Goal: Book appointment/travel/reservation

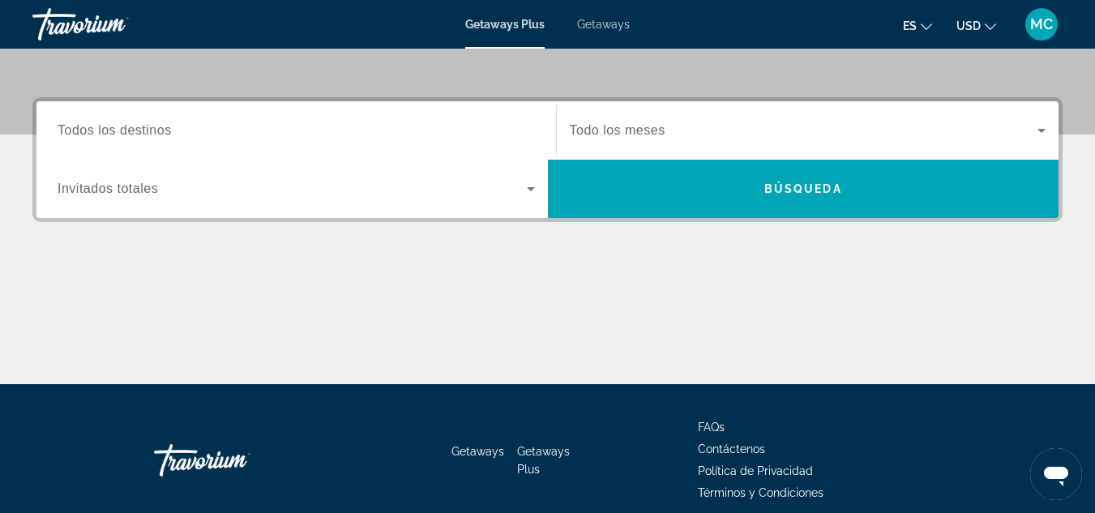
scroll to position [356, 0]
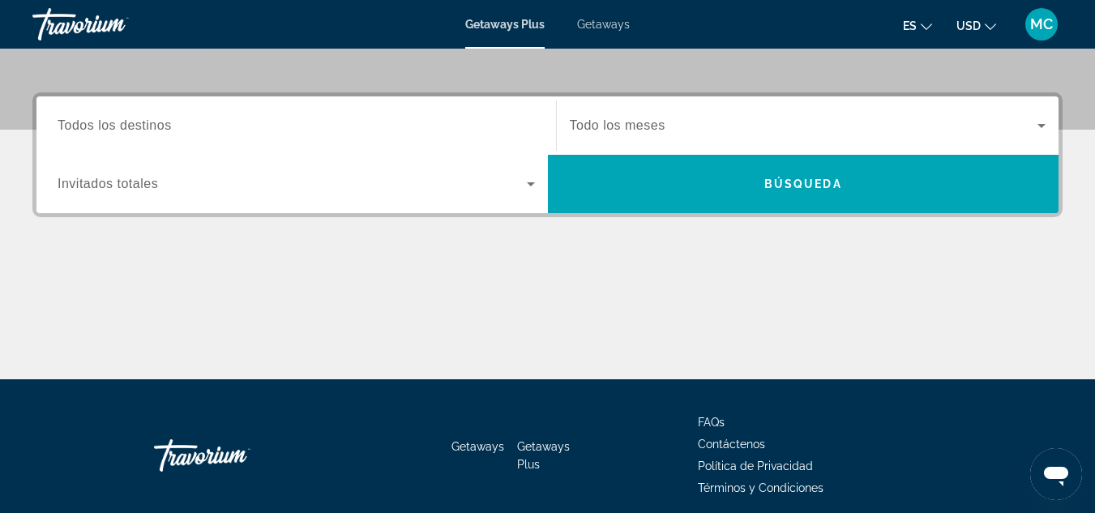
click at [530, 182] on icon "Search widget" at bounding box center [531, 184] width 8 height 4
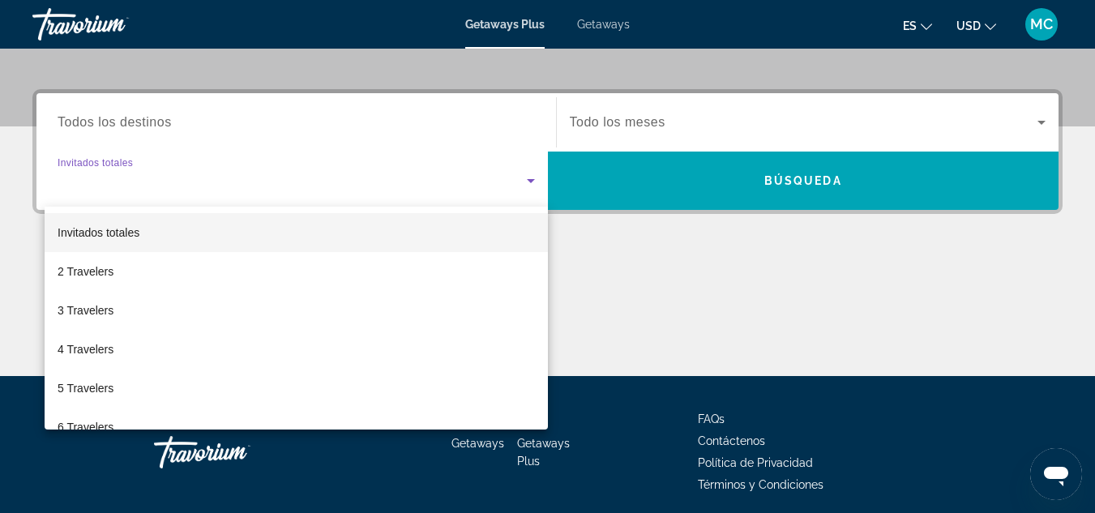
scroll to position [396, 0]
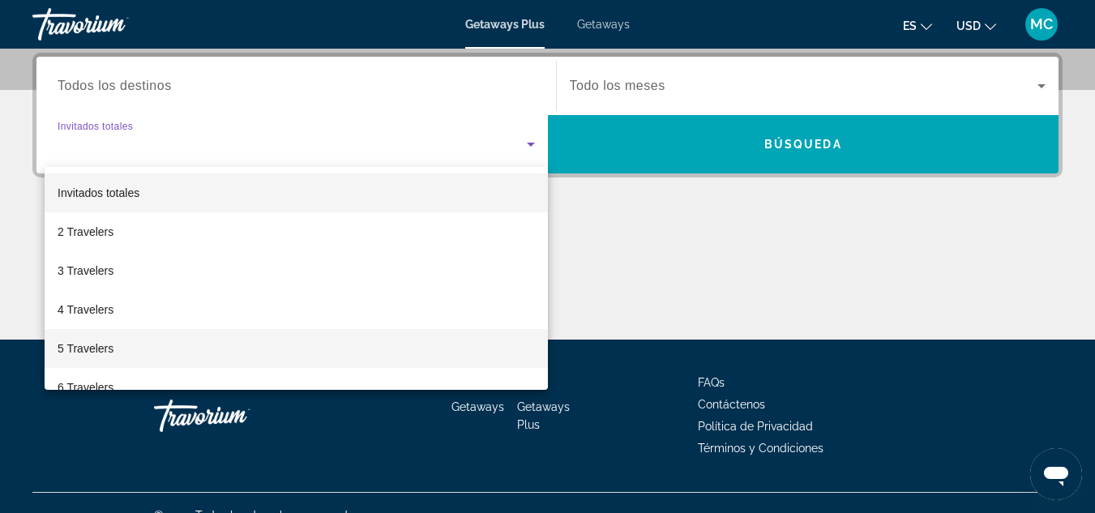
click at [168, 360] on mat-option "5 Travelers" at bounding box center [296, 348] width 503 height 39
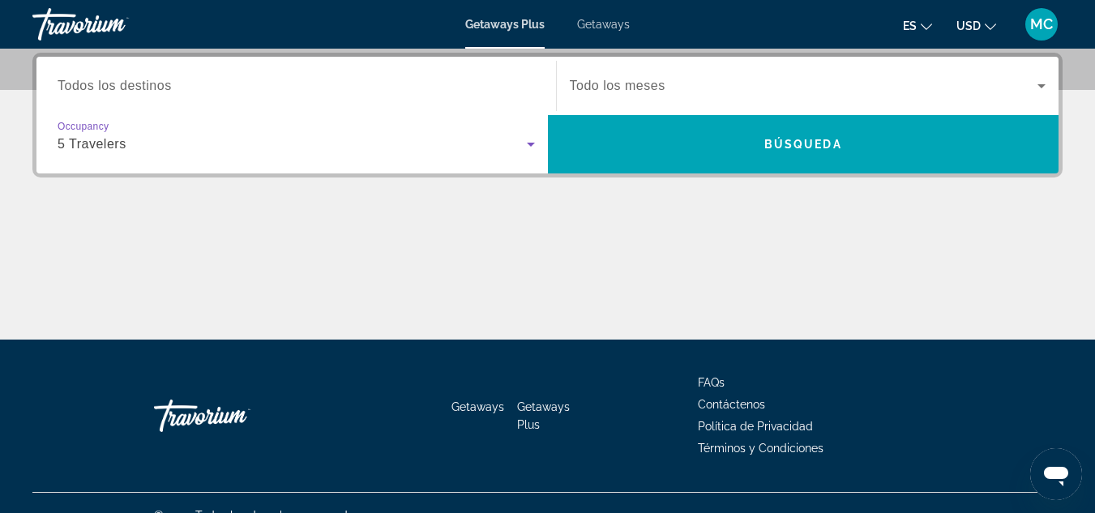
click at [1040, 87] on icon "Search widget" at bounding box center [1041, 86] width 8 height 4
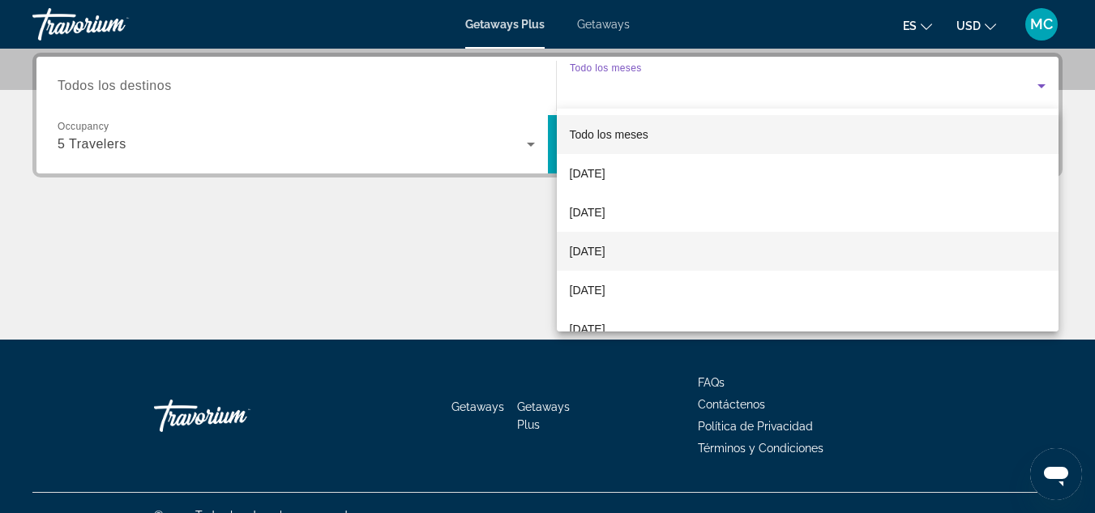
click at [735, 261] on mat-option "[DATE]" at bounding box center [808, 251] width 502 height 39
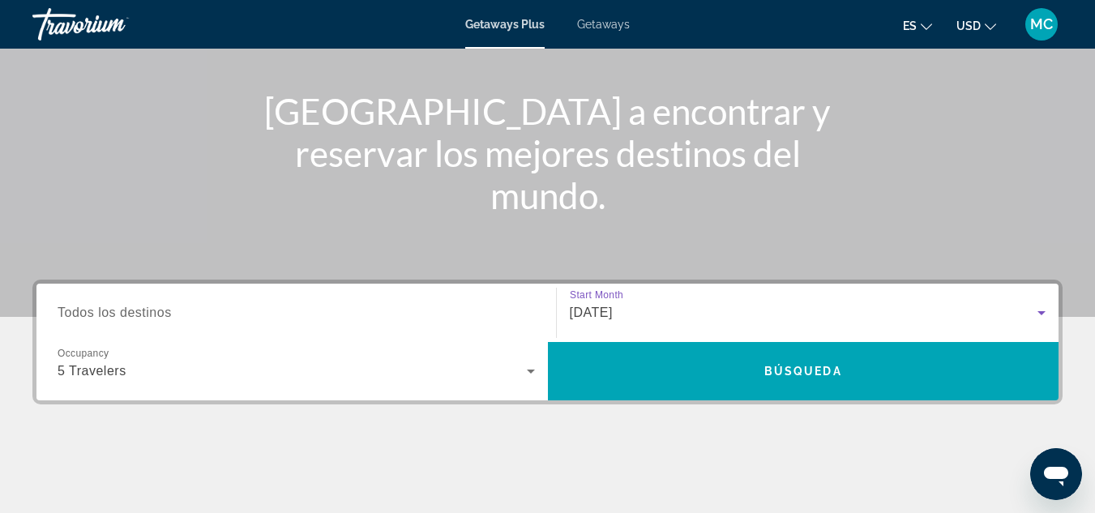
scroll to position [137, 0]
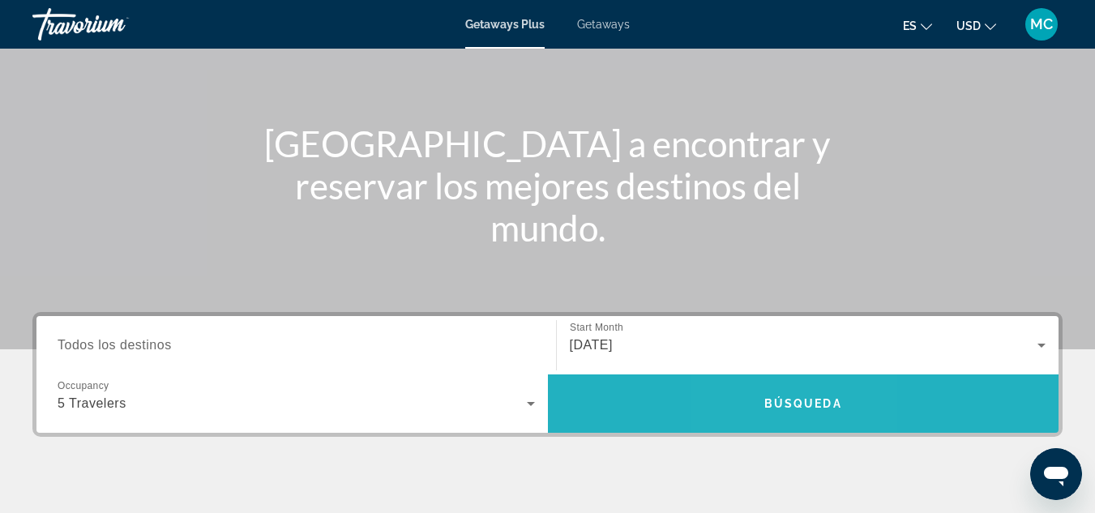
click at [772, 408] on span "Búsqueda" at bounding box center [803, 403] width 78 height 13
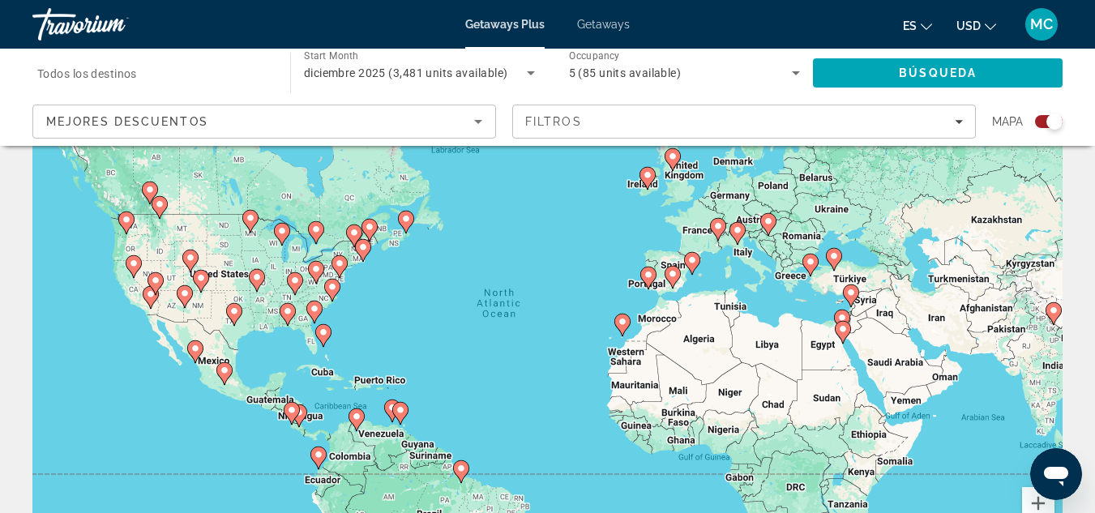
scroll to position [97, 0]
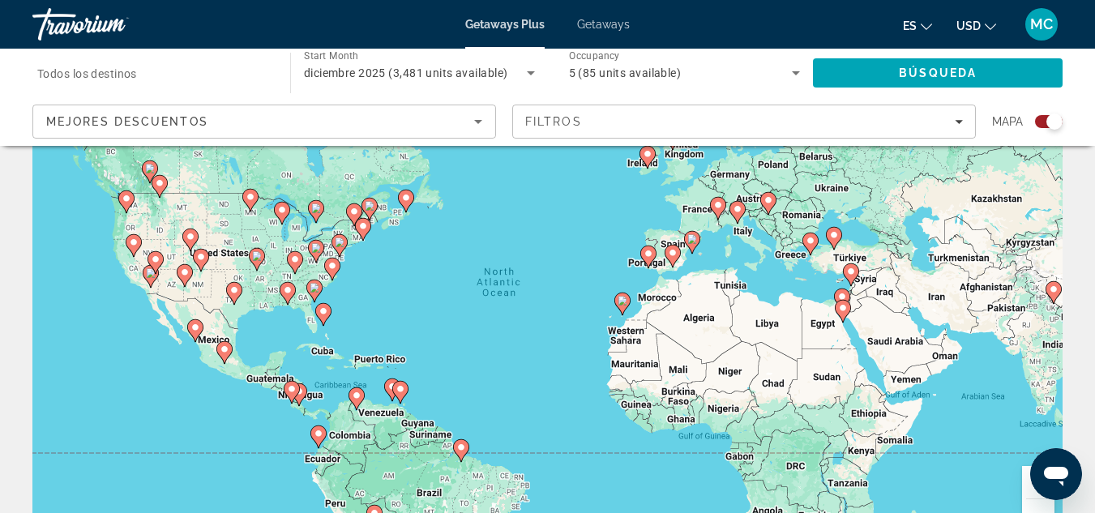
click at [1036, 121] on div "Search widget" at bounding box center [1049, 121] width 28 height 13
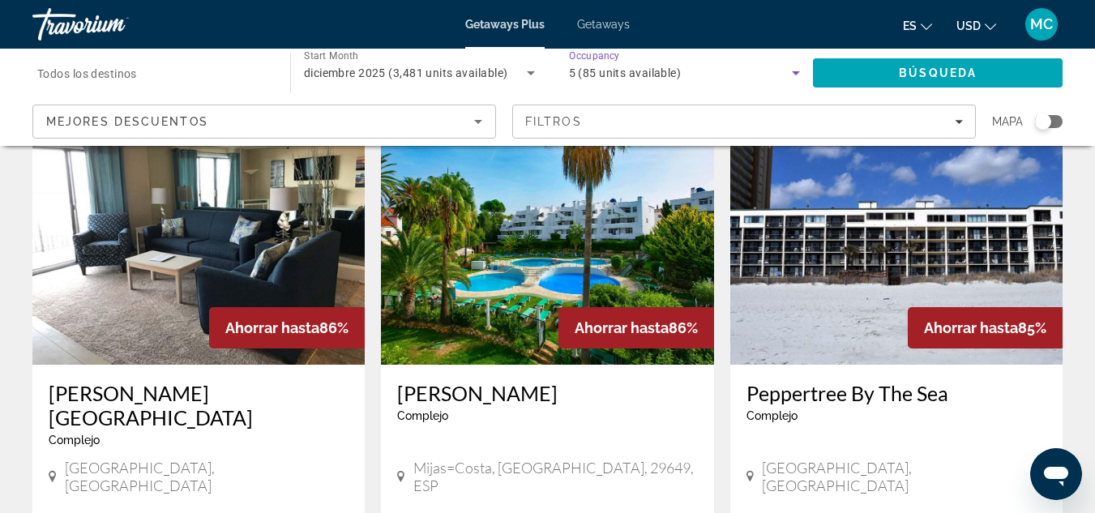
click at [795, 71] on icon "Search widget" at bounding box center [796, 73] width 8 height 4
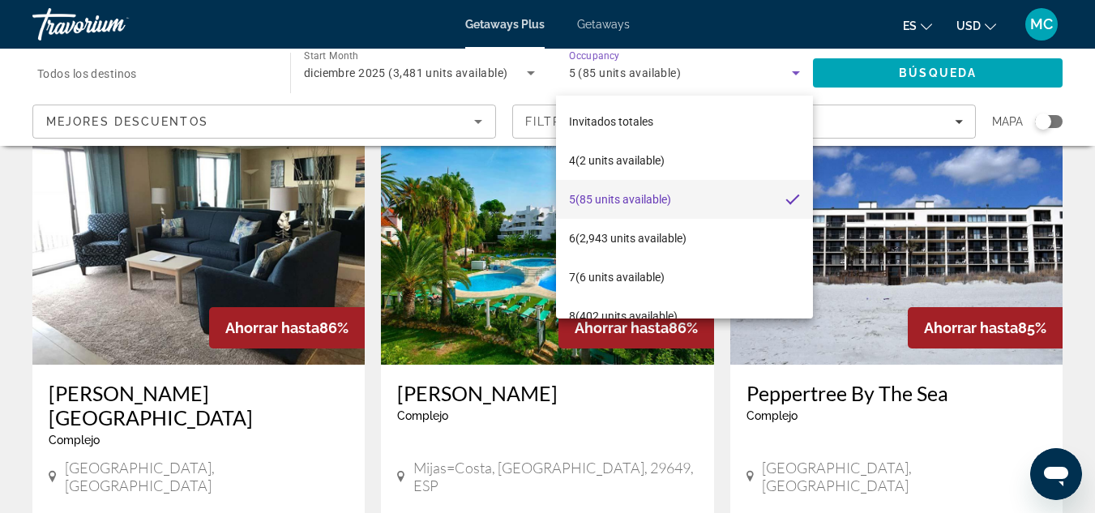
click at [795, 71] on div at bounding box center [547, 256] width 1095 height 513
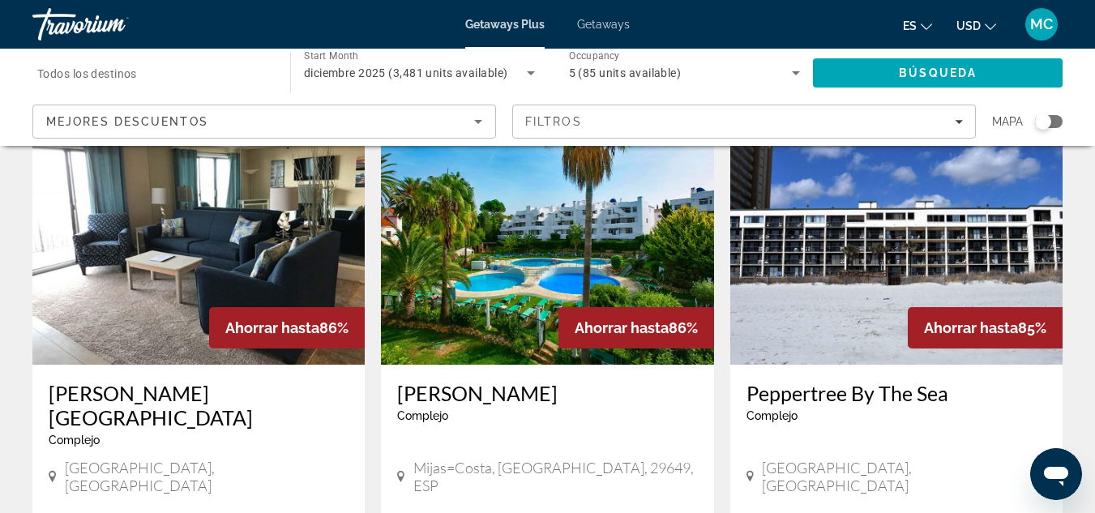
click at [989, 28] on icon "Change currency" at bounding box center [989, 26] width 11 height 11
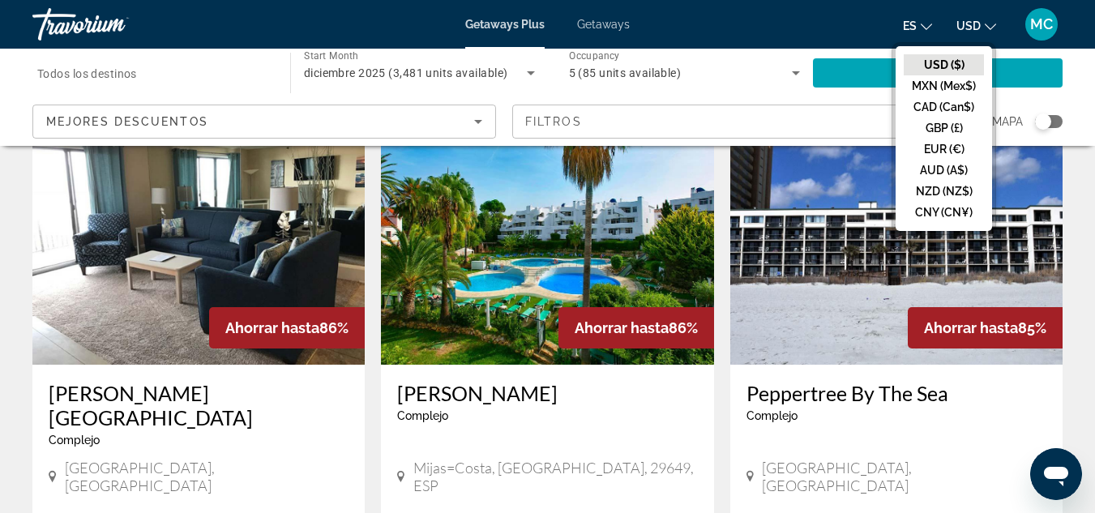
click at [960, 63] on button "USD ($)" at bounding box center [943, 64] width 80 height 21
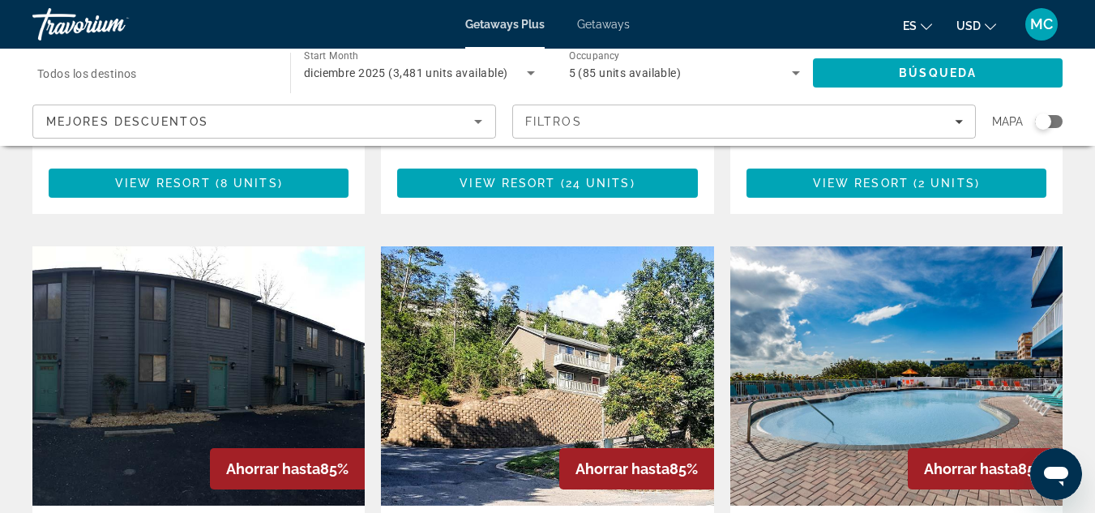
scroll to position [1037, 0]
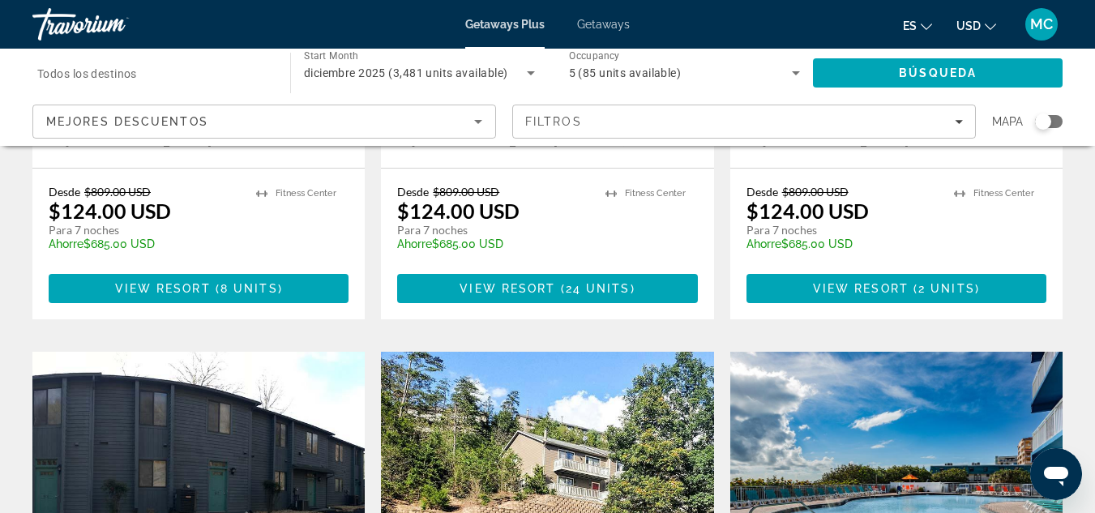
click at [953, 364] on img "Main content" at bounding box center [896, 481] width 332 height 259
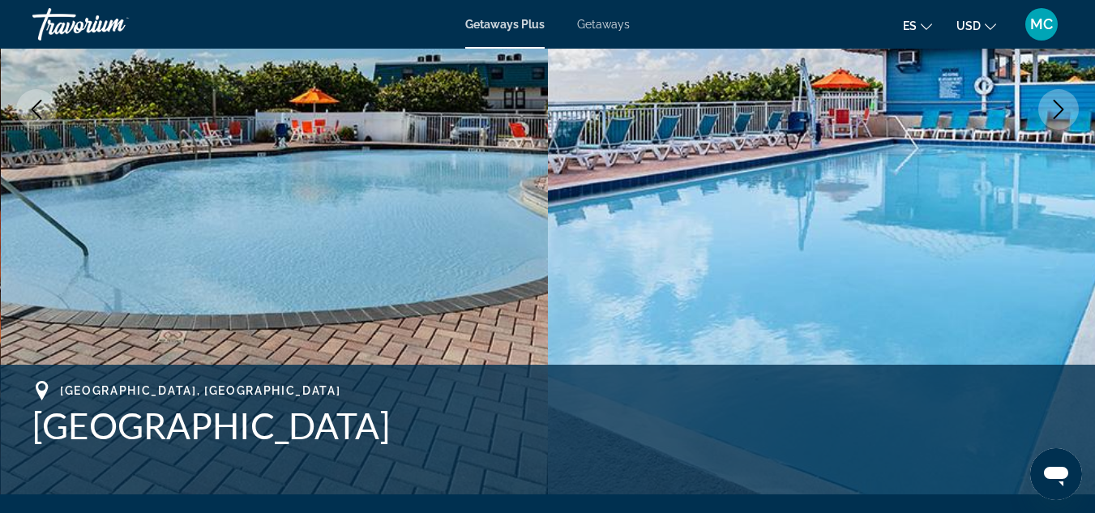
scroll to position [292, 0]
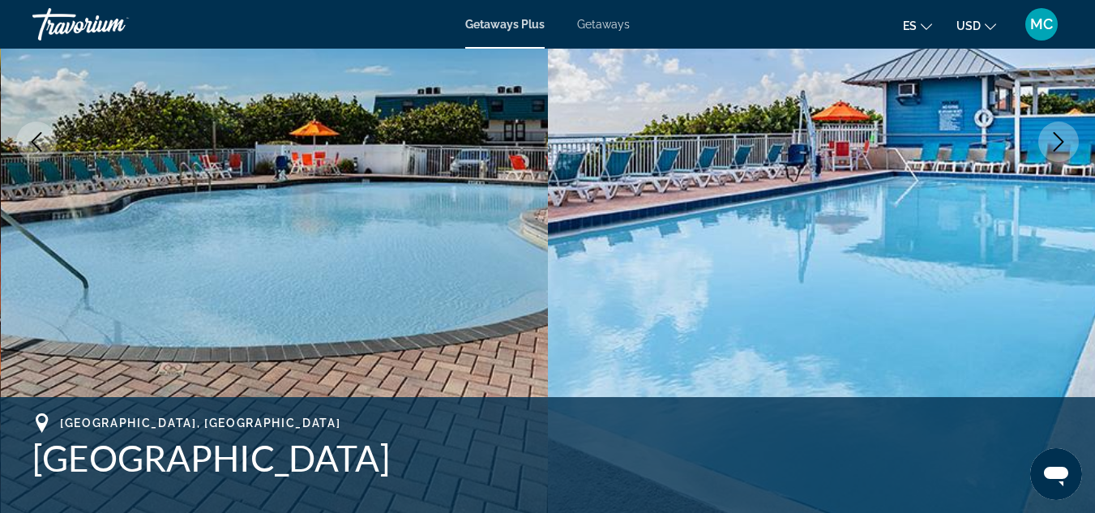
click at [1053, 142] on icon "Next image" at bounding box center [1057, 141] width 19 height 19
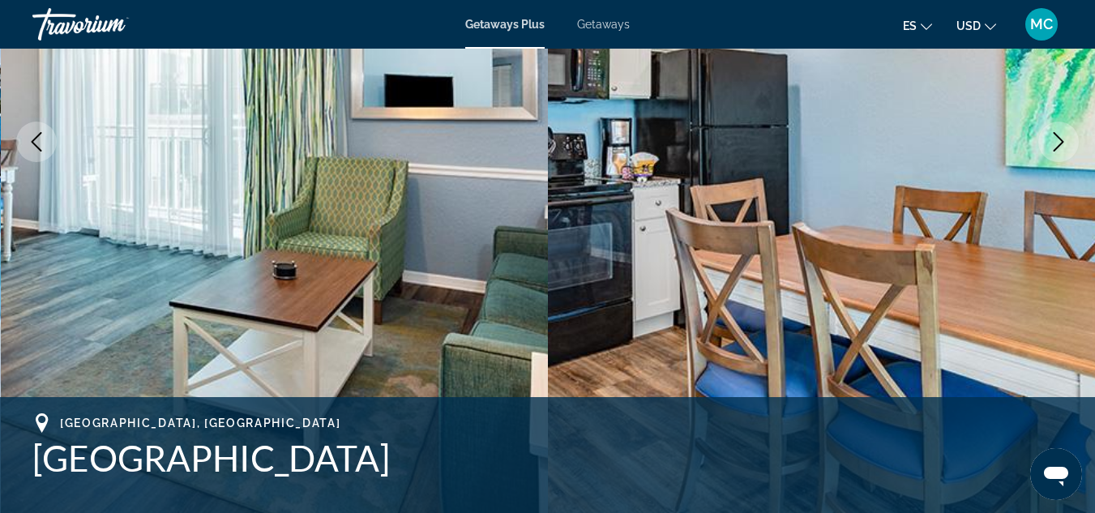
click at [1053, 142] on icon "Next image" at bounding box center [1057, 141] width 19 height 19
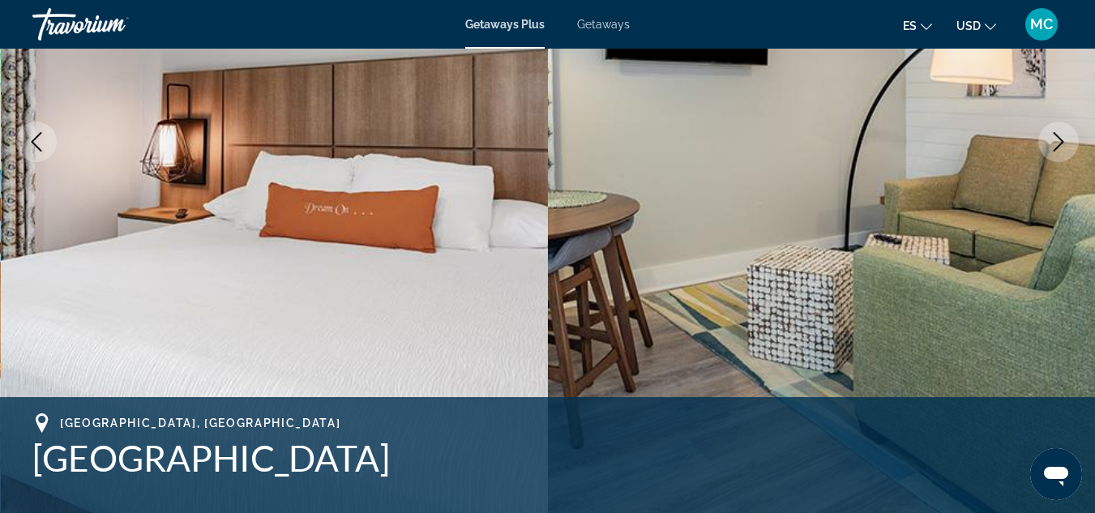
click at [1053, 142] on icon "Next image" at bounding box center [1057, 141] width 19 height 19
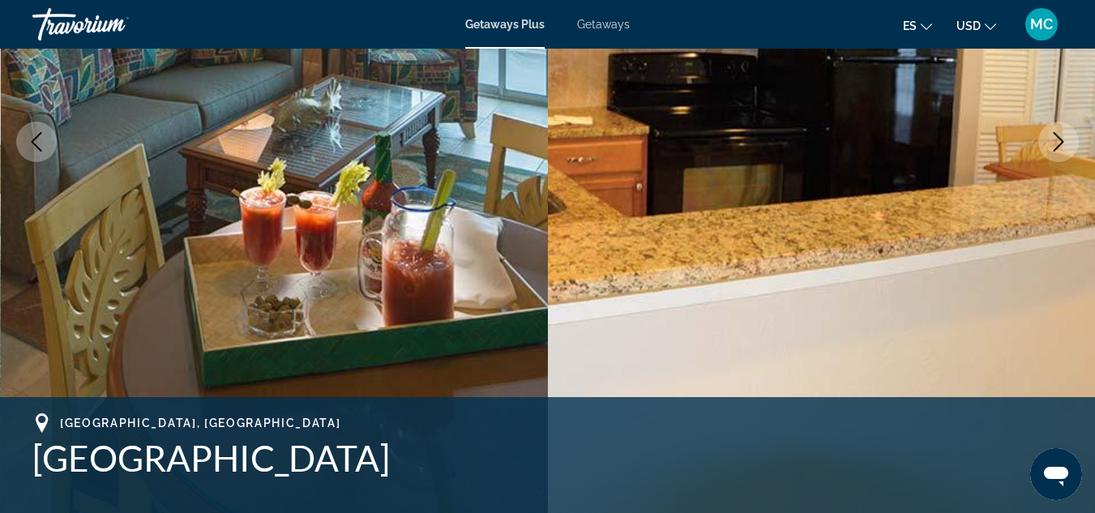
click at [1053, 142] on icon "Next image" at bounding box center [1057, 141] width 19 height 19
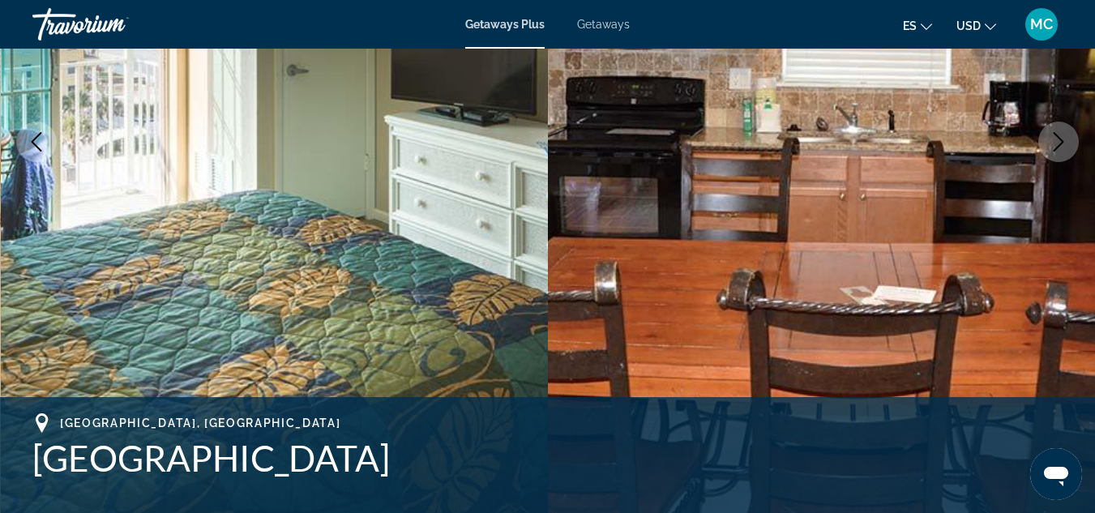
click at [1053, 142] on icon "Next image" at bounding box center [1057, 141] width 19 height 19
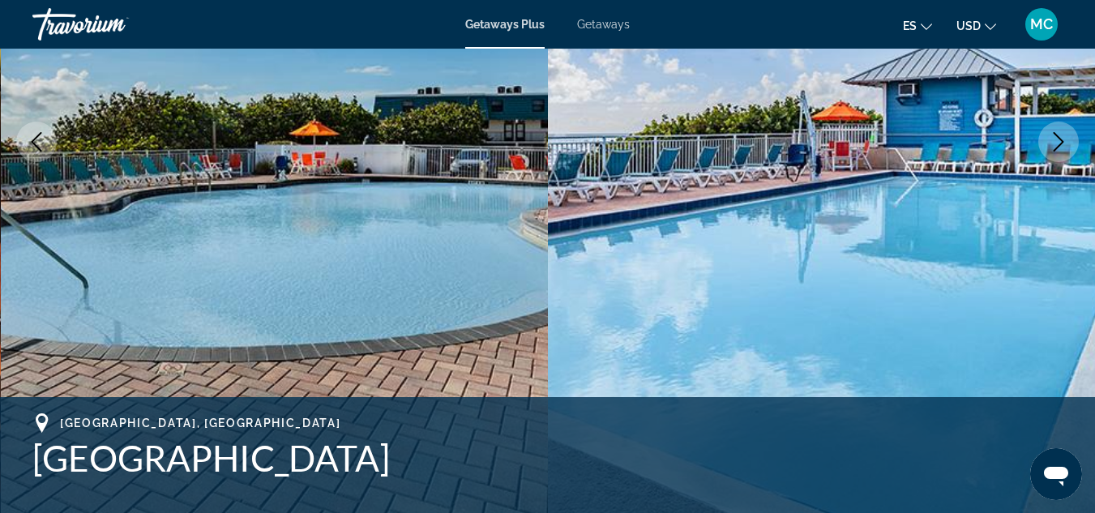
click at [1053, 142] on icon "Next image" at bounding box center [1057, 141] width 19 height 19
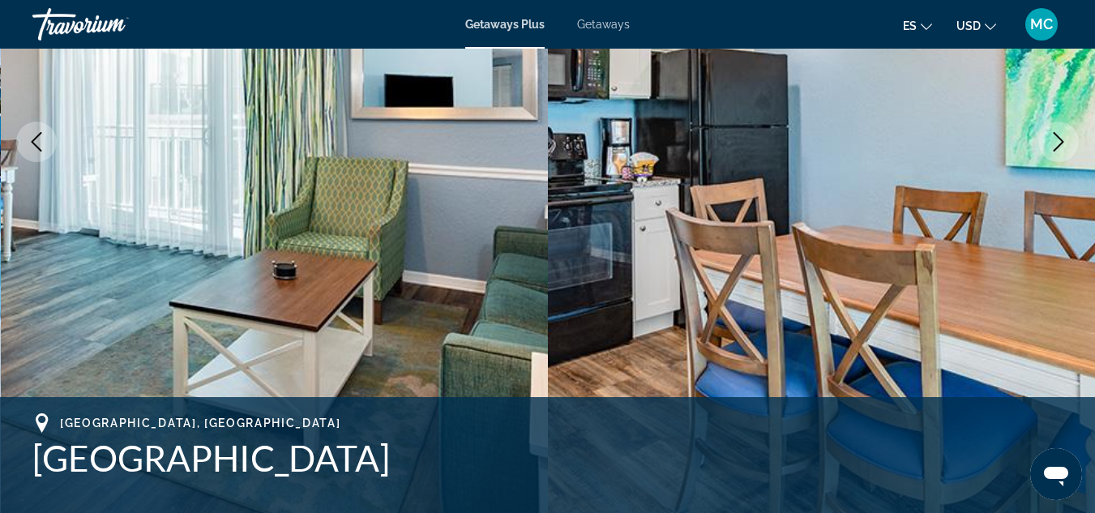
click at [1053, 142] on icon "Next image" at bounding box center [1057, 141] width 19 height 19
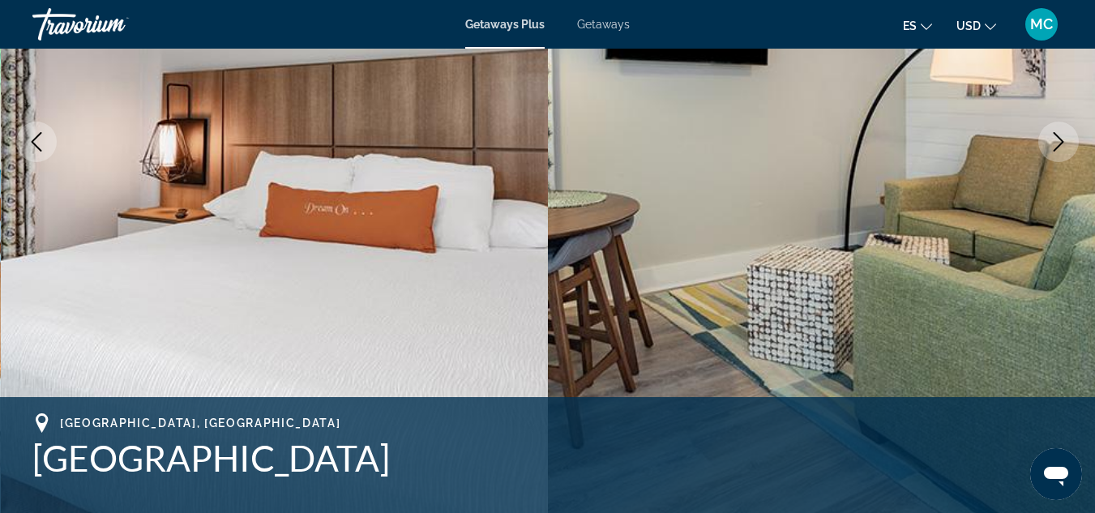
click at [1053, 142] on icon "Next image" at bounding box center [1057, 141] width 19 height 19
